Goal: Transaction & Acquisition: Purchase product/service

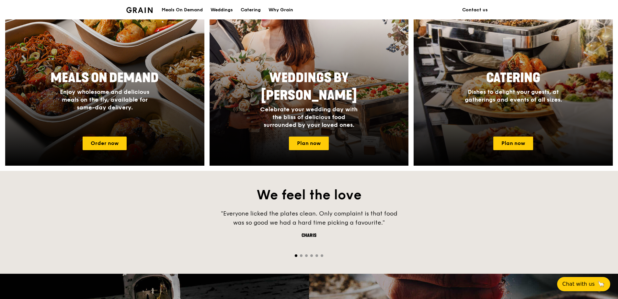
scroll to position [291, 0]
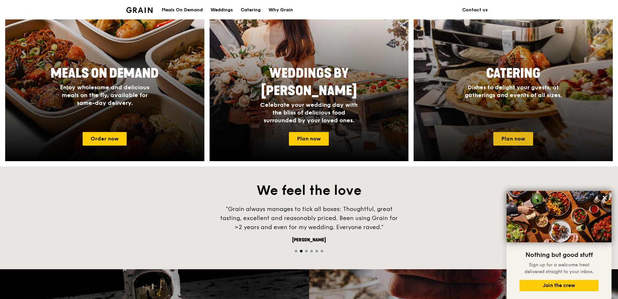
click at [516, 137] on link "Plan now" at bounding box center [513, 139] width 40 height 14
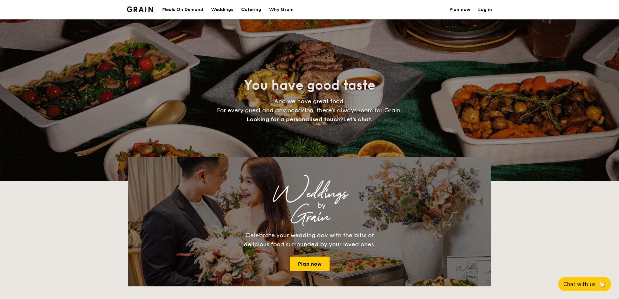
select select
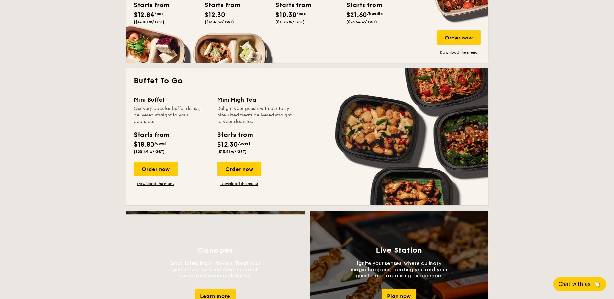
scroll to position [453, 0]
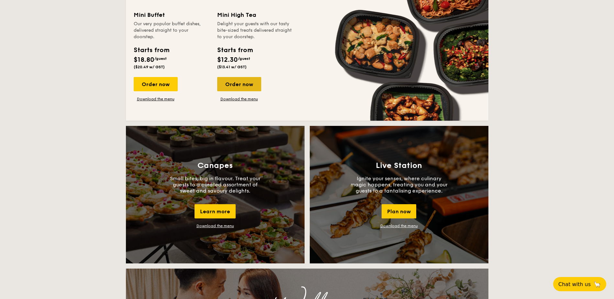
click at [242, 82] on div "Order now" at bounding box center [239, 84] width 44 height 14
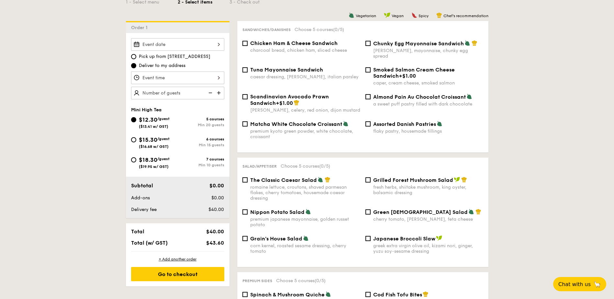
scroll to position [162, 0]
click at [208, 92] on img at bounding box center [210, 92] width 10 height 12
type input "20 guests"
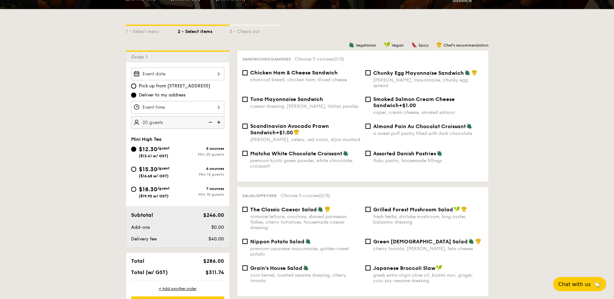
scroll to position [129, 0]
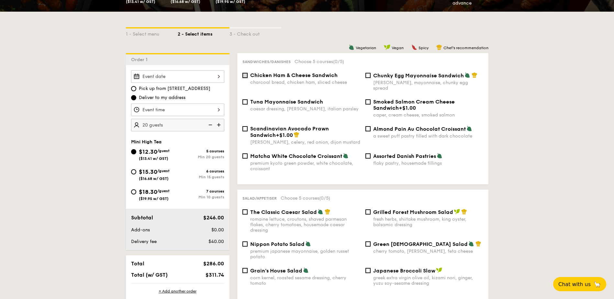
click at [243, 75] on input "Chicken Ham & Cheese Sandwich charcoal bread, chicken ham, sliced cheese" at bounding box center [244, 75] width 5 height 5
click at [247, 77] on input "Chicken Ham & Cheese Sandwich charcoal bread, chicken ham, sliced cheese" at bounding box center [244, 75] width 5 height 5
checkbox input "false"
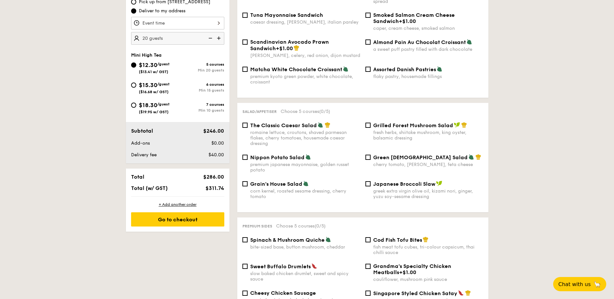
scroll to position [227, 0]
